Goal: Transaction & Acquisition: Book appointment/travel/reservation

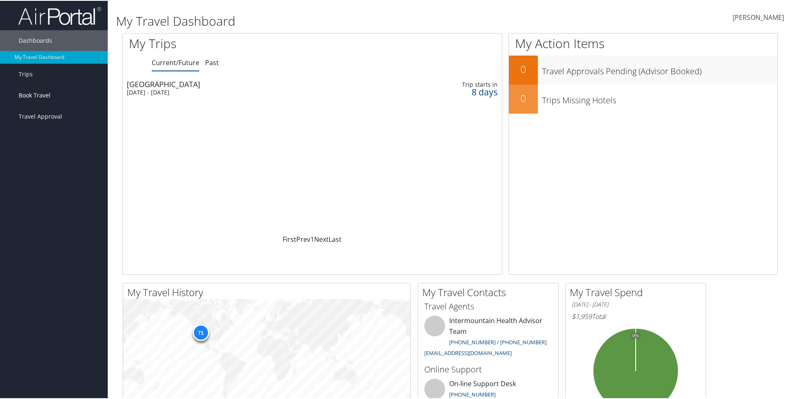
click at [27, 92] on span "Book Travel" at bounding box center [35, 94] width 32 height 21
click at [32, 135] on link "Book/Manage Online Trips" at bounding box center [54, 136] width 108 height 12
